Goal: Check status

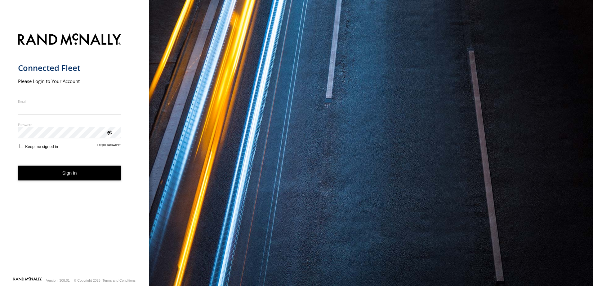
click at [0, 286] on nordpass-portal at bounding box center [0, 286] width 0 height 0
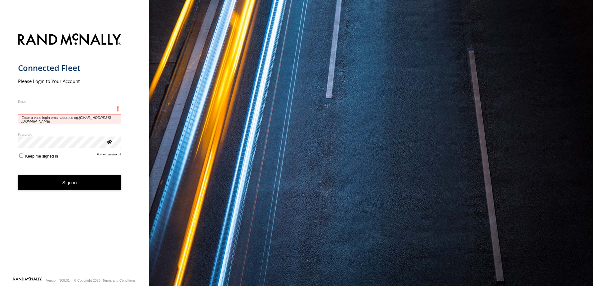
type input "**********"
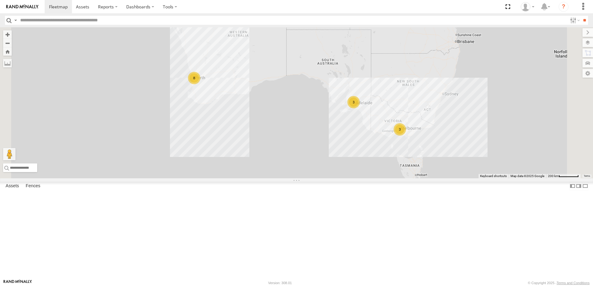
click at [0, 0] on div "[PERSON_NAME] 1IEH247" at bounding box center [0, 0] width 0 height 0
